Goal: Information Seeking & Learning: Learn about a topic

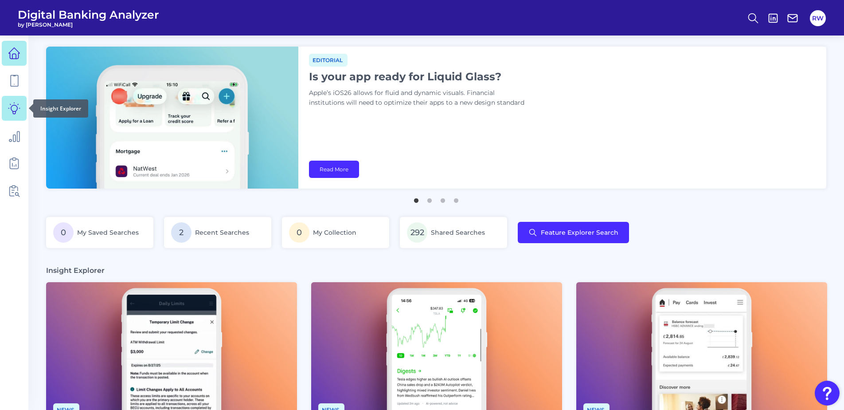
click at [8, 105] on link at bounding box center [14, 108] width 25 height 25
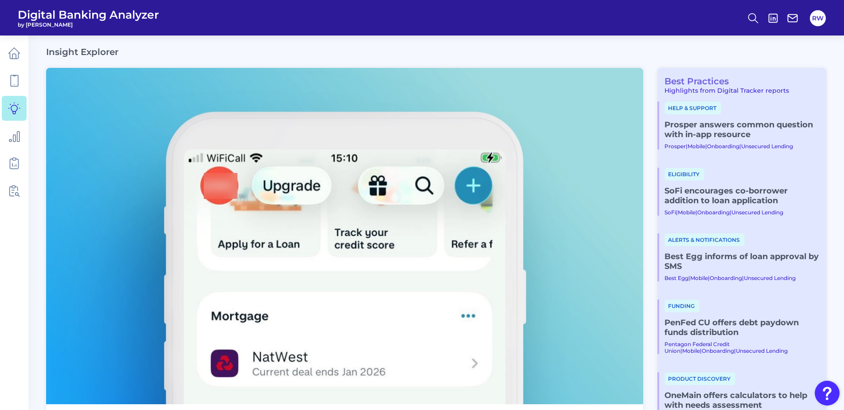
click at [695, 85] on link "Best Practices" at bounding box center [692, 81] width 71 height 11
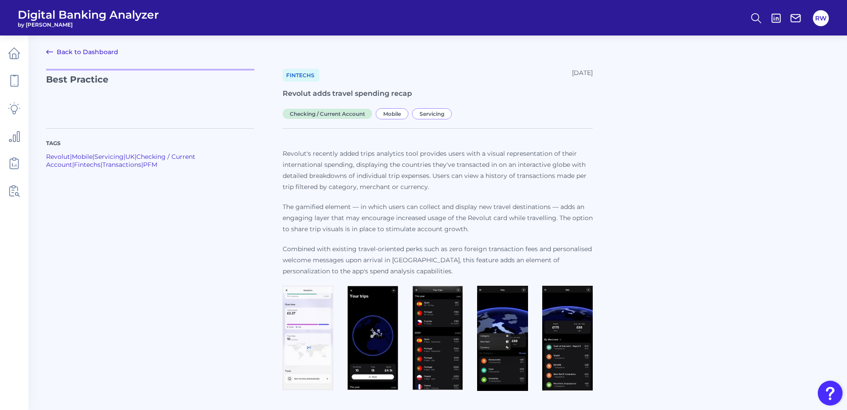
click at [697, 185] on div "Tags Revolut | Mobile | Servicing | UK | Checking / Current Account | Fintechs …" at bounding box center [438, 255] width 784 height 277
click at [124, 211] on div "Tags Revolut | Mobile | Servicing | UK | Checking / Current Account | Fintechs …" at bounding box center [164, 261] width 237 height 266
click at [55, 56] on icon at bounding box center [49, 52] width 11 height 11
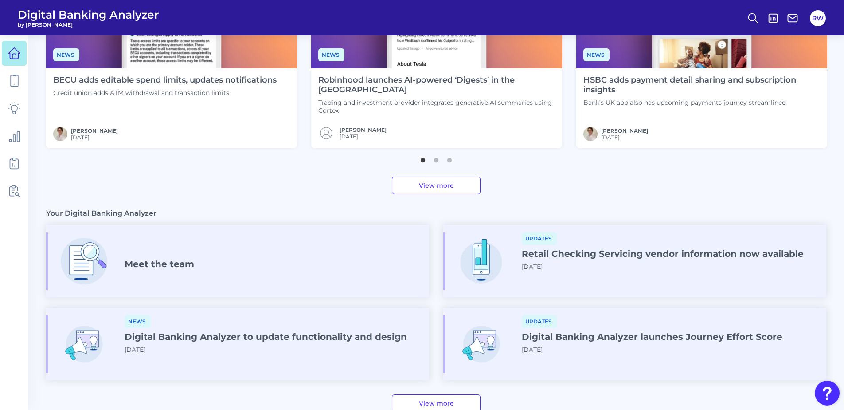
scroll to position [177, 0]
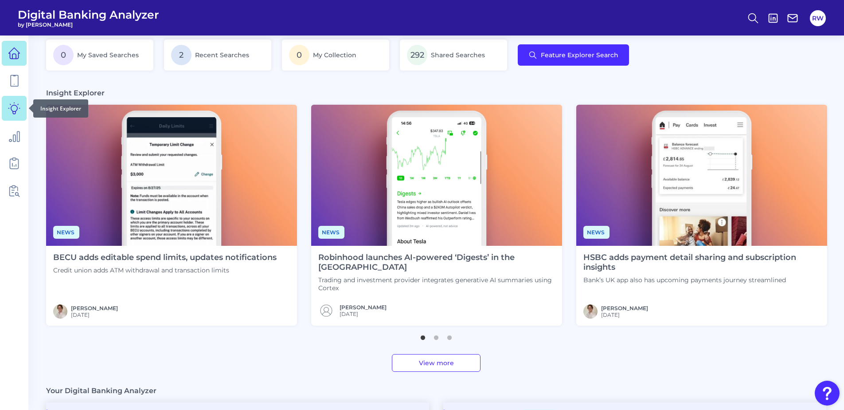
click at [16, 111] on icon at bounding box center [14, 108] width 12 height 12
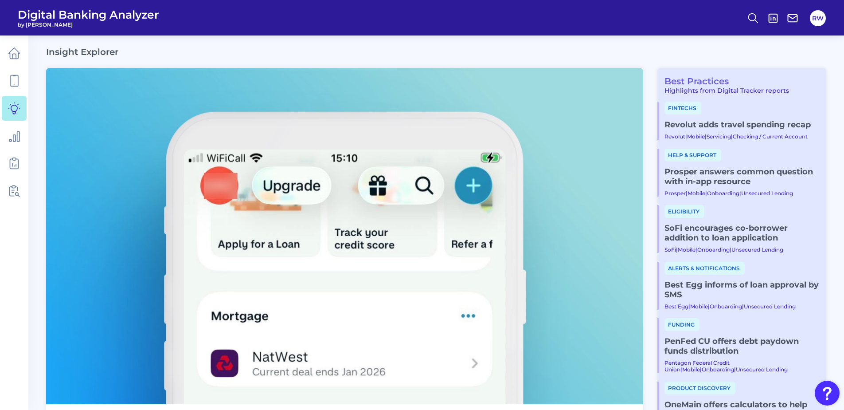
click at [702, 82] on link "Best Practices" at bounding box center [692, 81] width 71 height 11
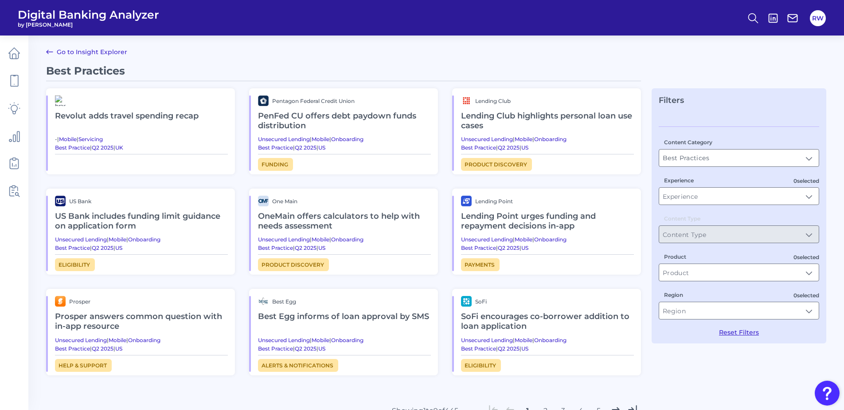
click at [133, 114] on h2 "Revolut adds travel spending recap​" at bounding box center [141, 116] width 173 height 20
click at [419, 62] on main "Go to Insight Explorer Best Practices Revolut adds travel spending recap​ - | M…" at bounding box center [422, 247] width 844 height 495
click at [15, 57] on icon at bounding box center [14, 53] width 12 height 12
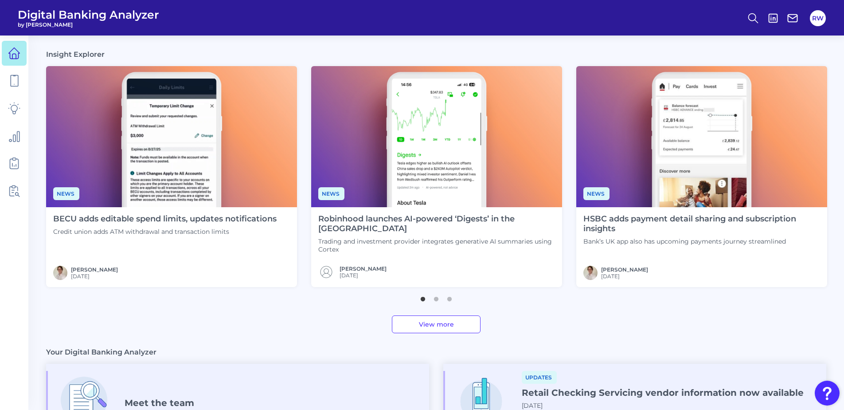
scroll to position [89, 0]
